Goal: Browse casually

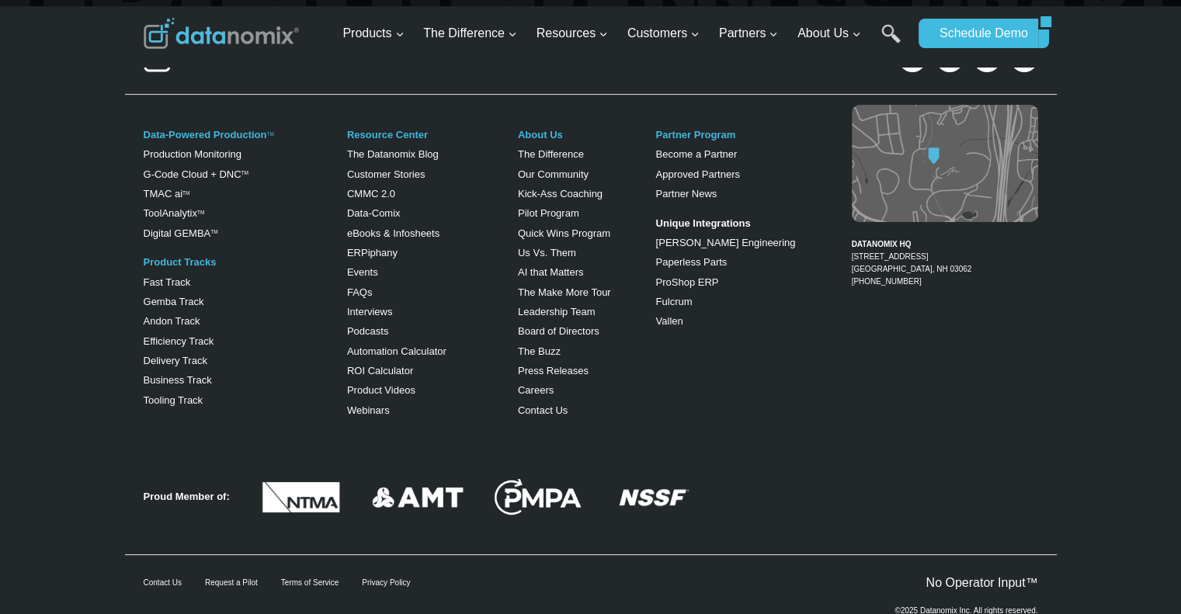
scroll to position [6322, 0]
